Goal: Task Accomplishment & Management: Use online tool/utility

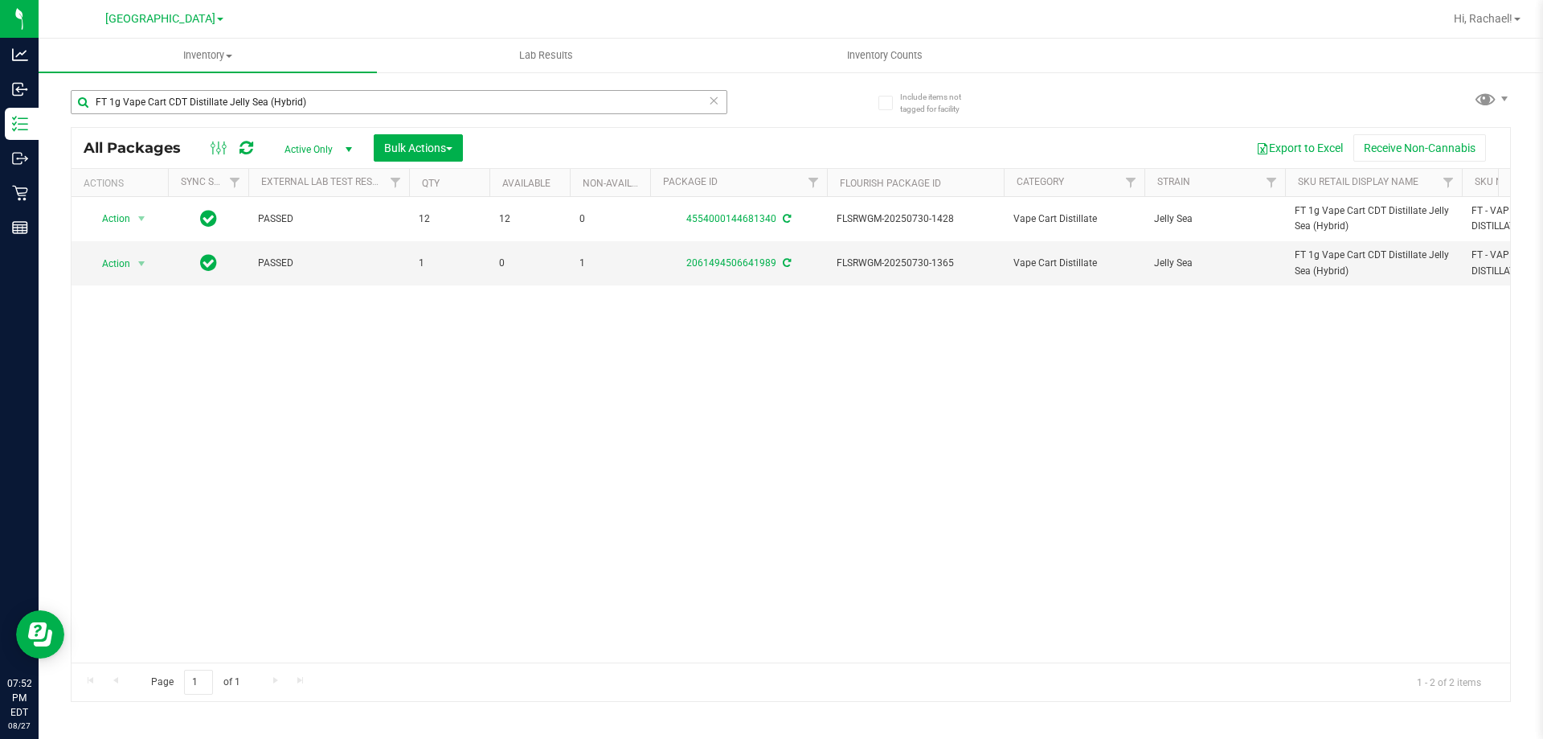
click at [333, 105] on input "FT 1g Vape Cart CDT Distillate Jelly Sea (Hybrid)" at bounding box center [399, 102] width 657 height 24
click at [333, 102] on input "FT 1g Vape Cart CDT Distillate Jelly Sea (Hybrid)" at bounding box center [399, 102] width 657 height 24
click at [340, 102] on input "FT 1g Vape Cart CDT Distillate Jelly Sea (Hybrid)" at bounding box center [399, 102] width 657 height 24
click at [404, 105] on input "FT 1g Vape Cart CDT Distillate Jelly Sea (Hybrid)" at bounding box center [399, 102] width 657 height 24
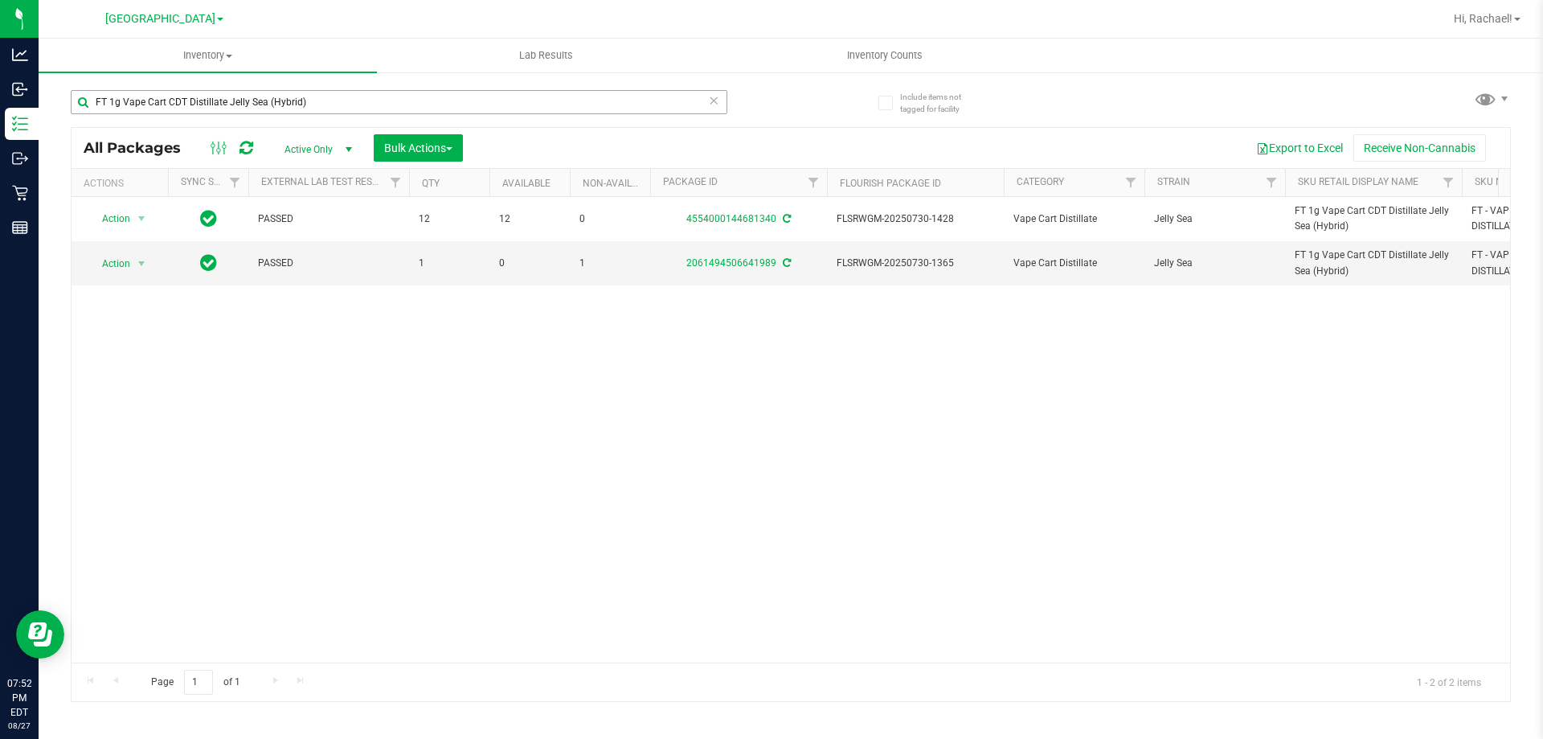
click at [404, 105] on input "FT 1g Vape Cart CDT Distillate Jelly Sea (Hybrid)" at bounding box center [399, 102] width 657 height 24
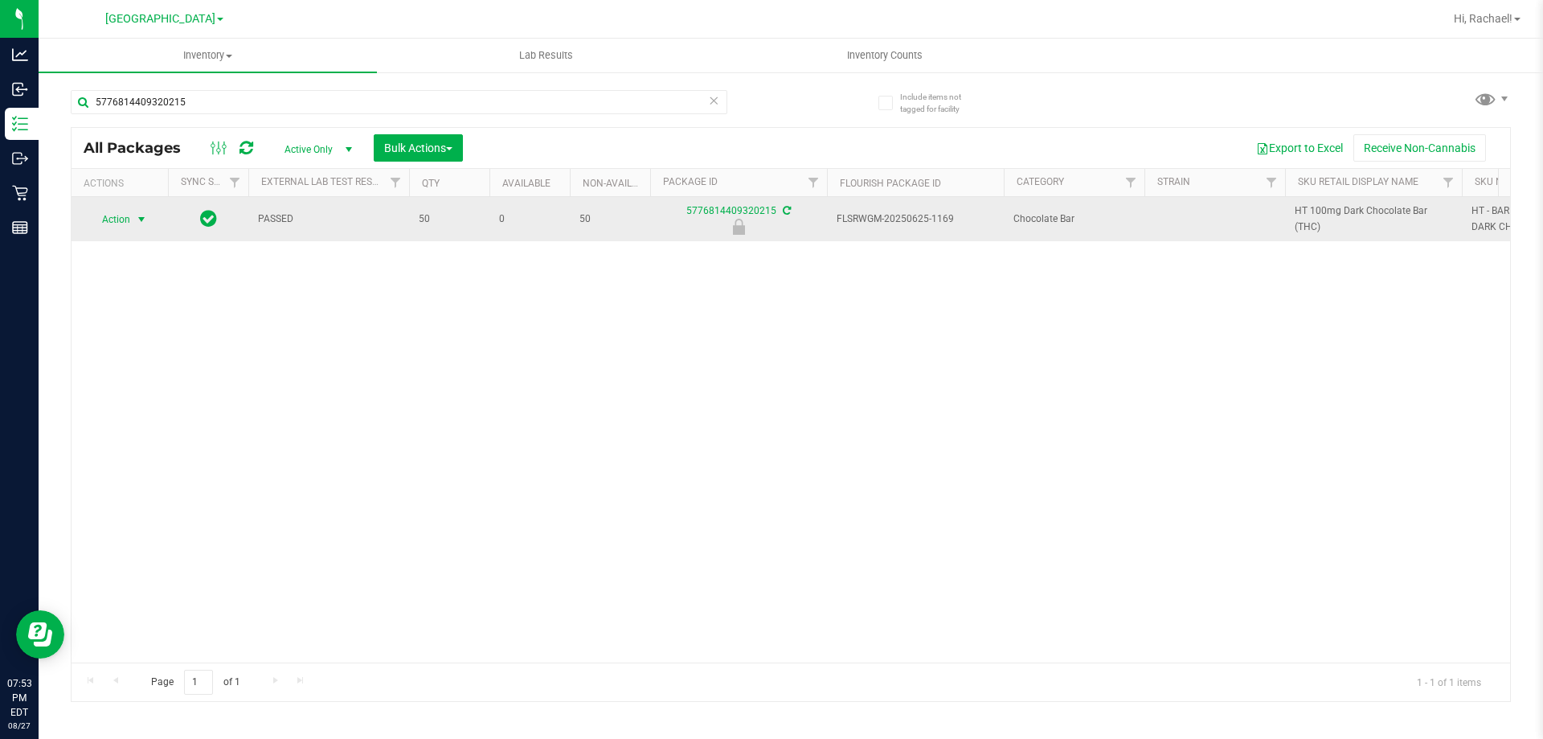
type input "5776814409320215"
click at [140, 221] on span "select" at bounding box center [141, 219] width 13 height 13
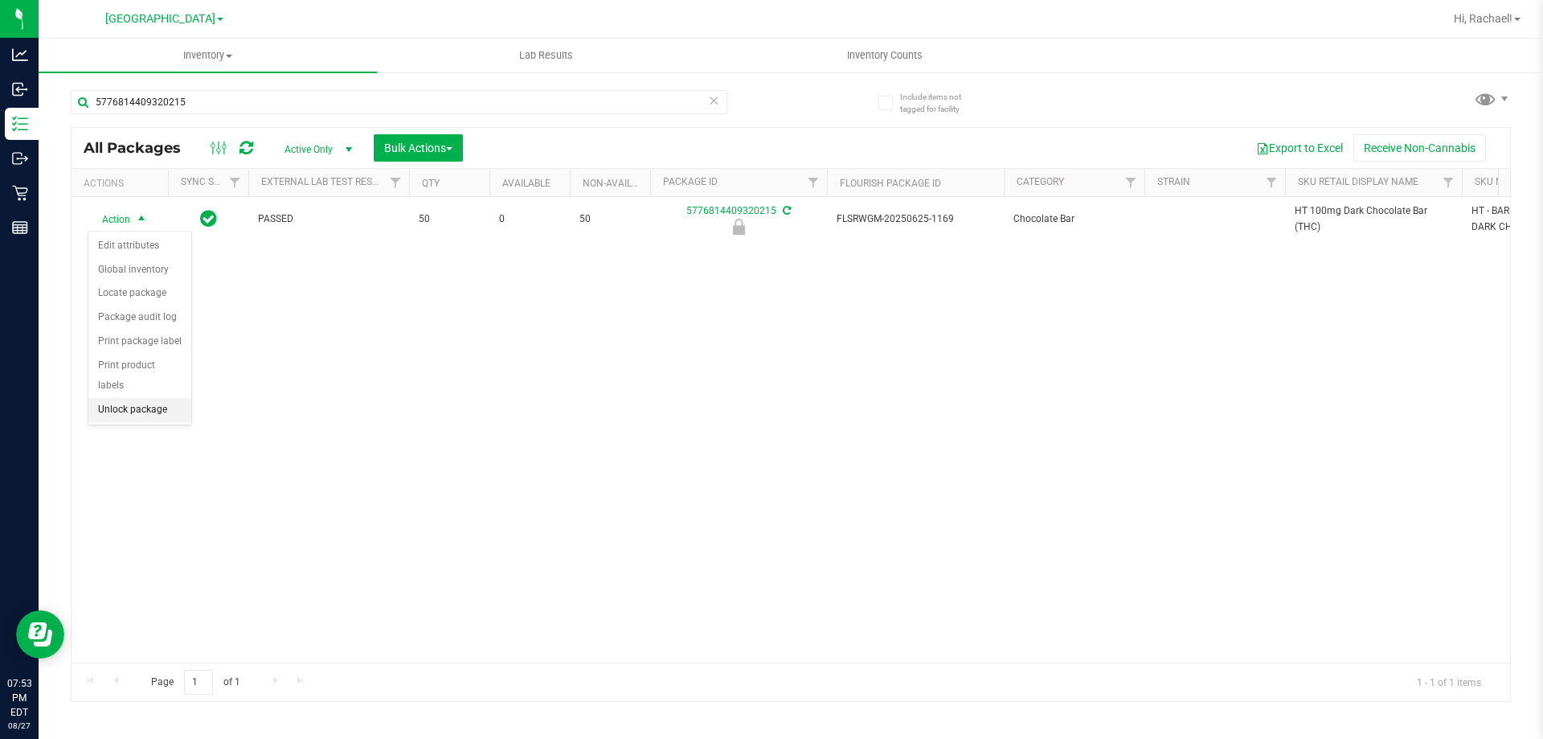
click at [154, 398] on li "Unlock package" at bounding box center [139, 410] width 103 height 24
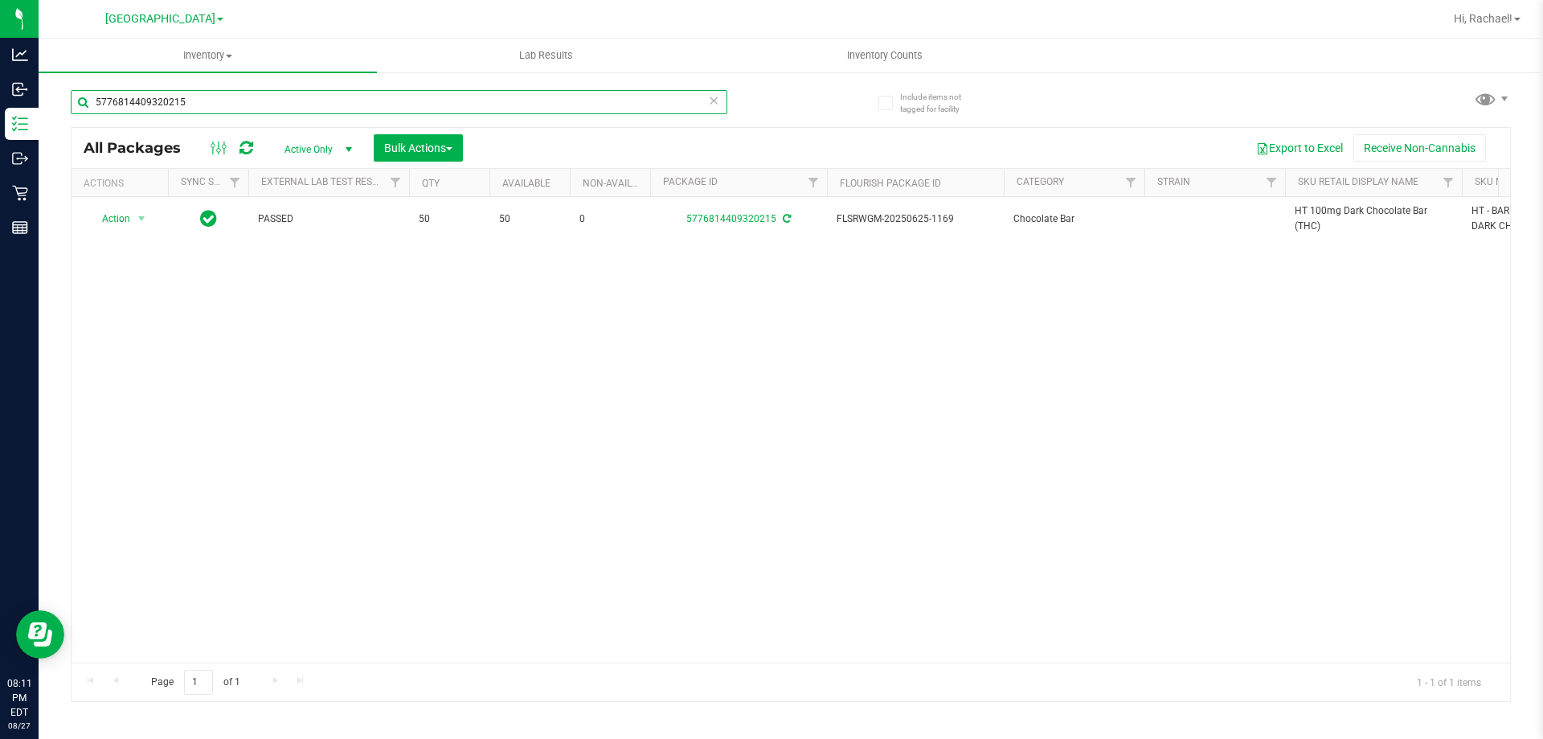
click at [279, 105] on input "5776814409320215" at bounding box center [399, 102] width 657 height 24
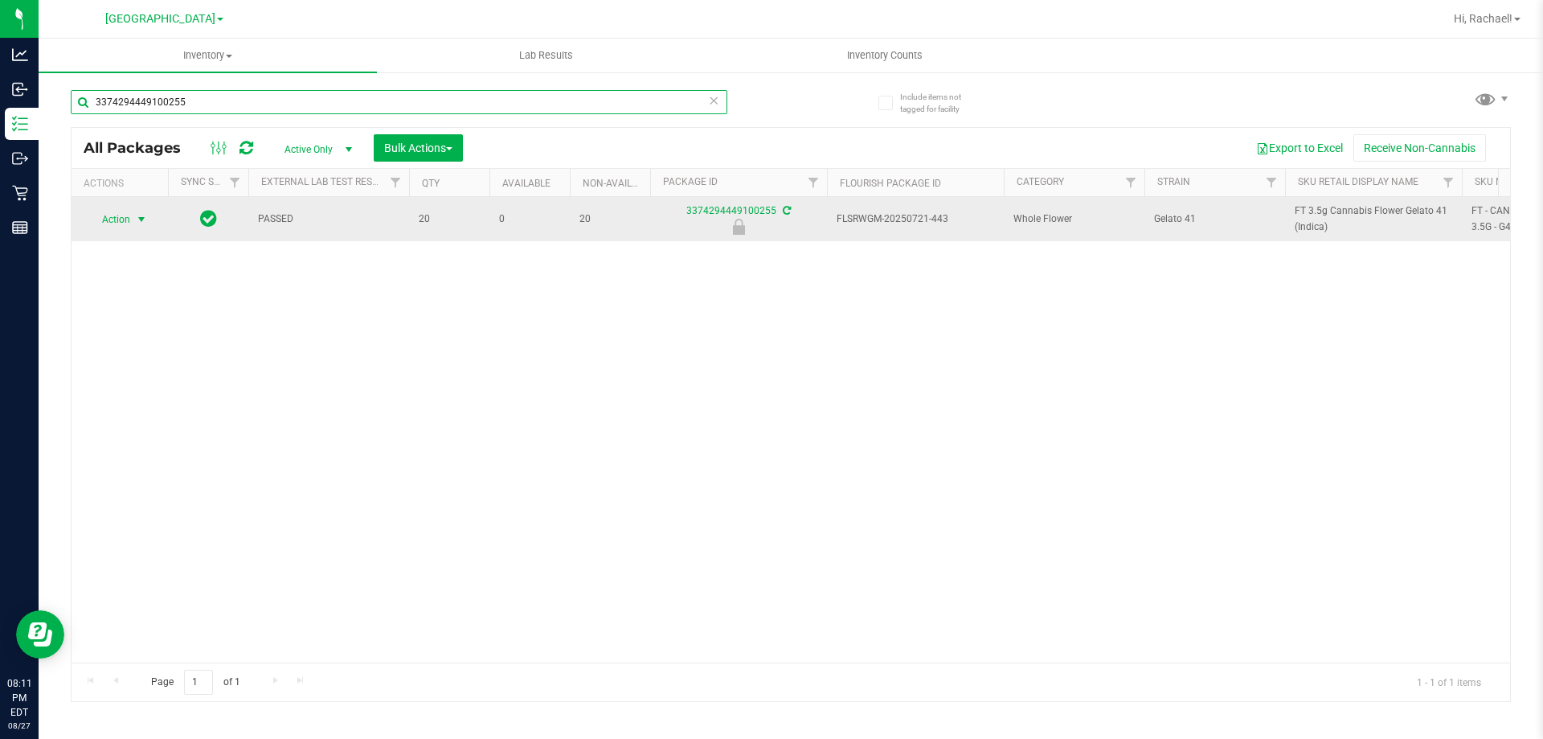
type input "3374294449100255"
click at [137, 223] on span "select" at bounding box center [141, 219] width 13 height 13
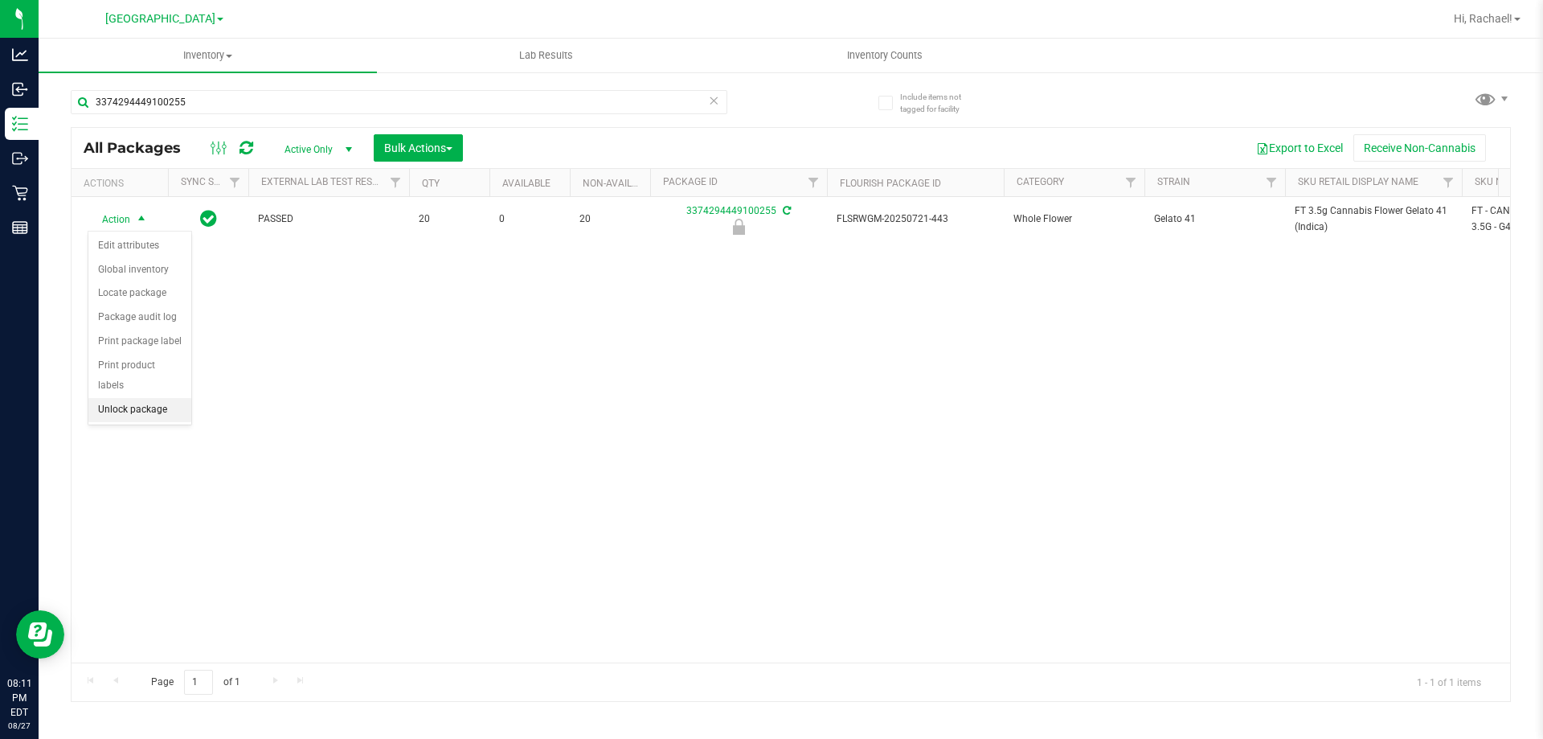
click at [139, 398] on li "Unlock package" at bounding box center [139, 410] width 103 height 24
